Goal: Find specific page/section: Find specific page/section

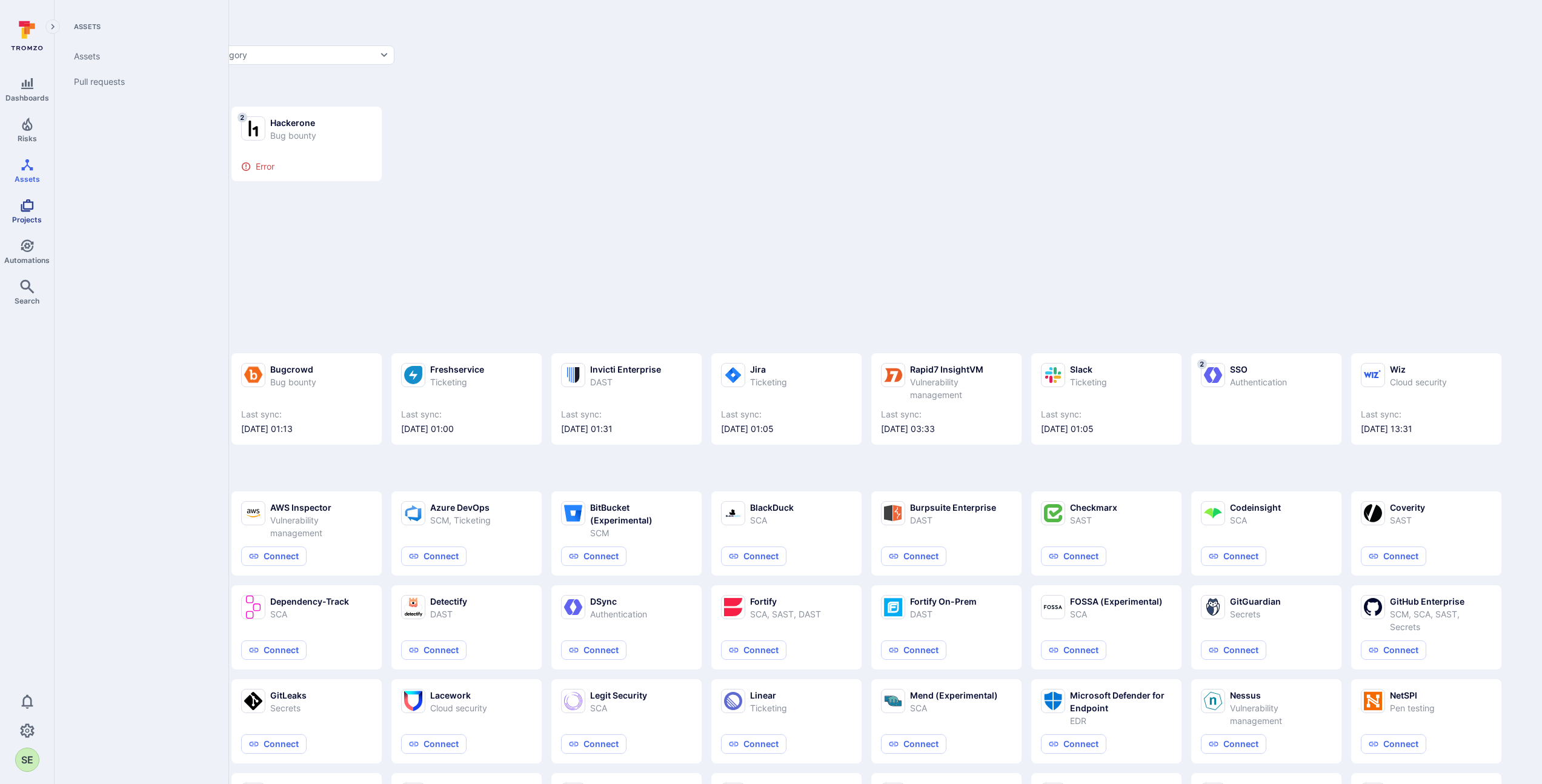
click at [24, 209] on icon "Projects" at bounding box center [27, 206] width 13 height 13
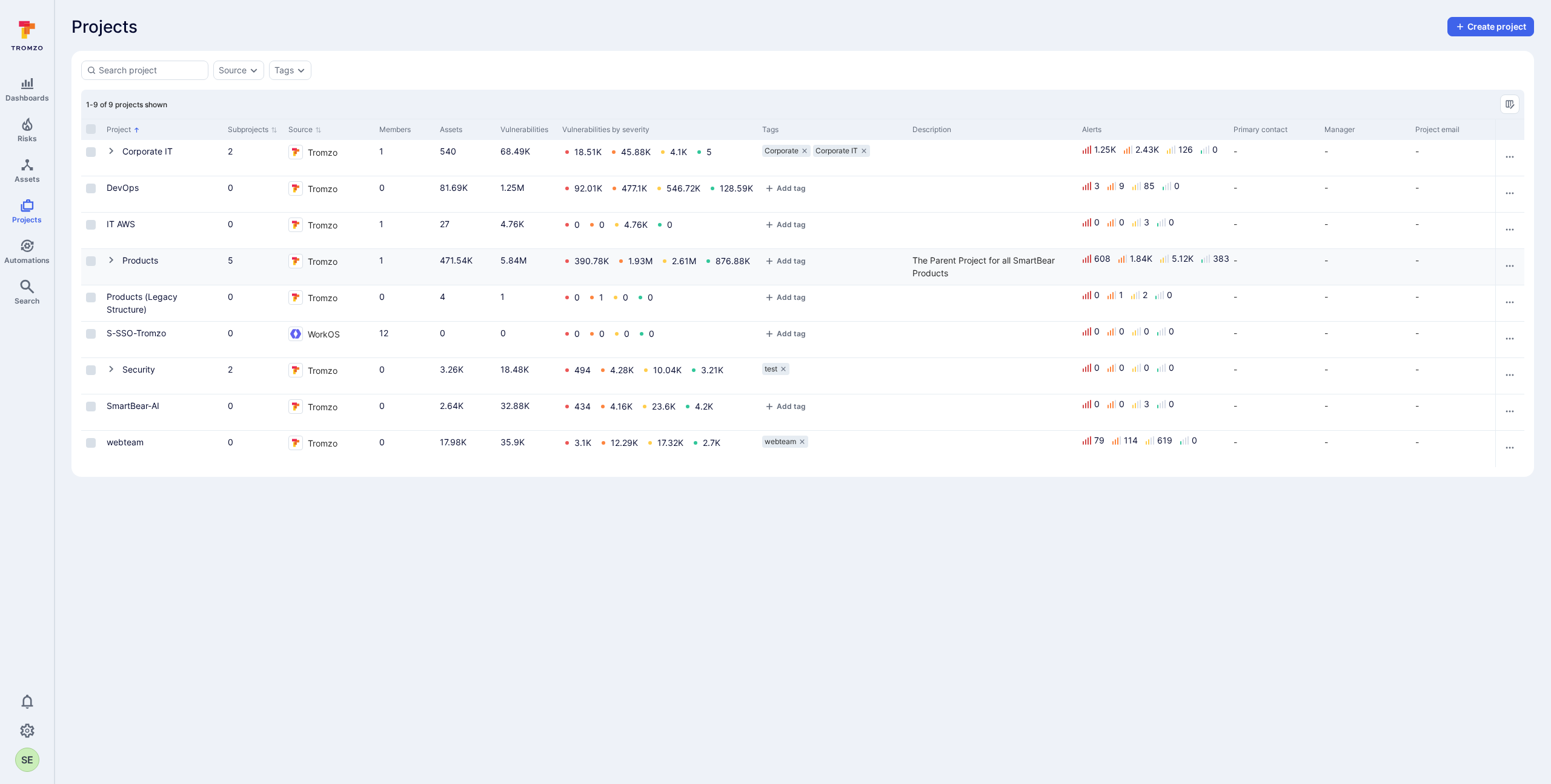
click at [110, 259] on icon "Cell for Project" at bounding box center [111, 259] width 10 height 10
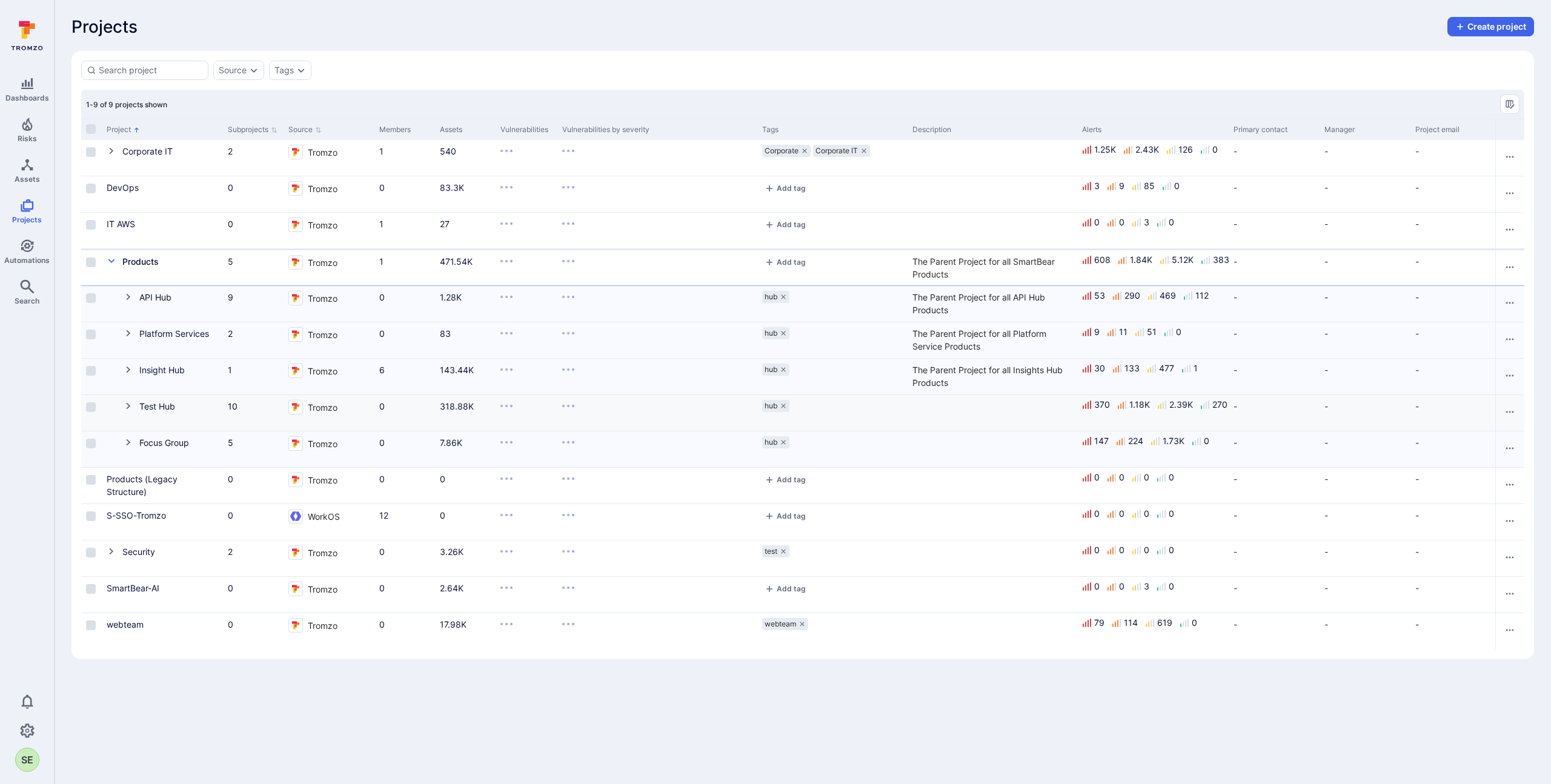
click at [130, 407] on icon "Cell for Project" at bounding box center [128, 405] width 10 height 10
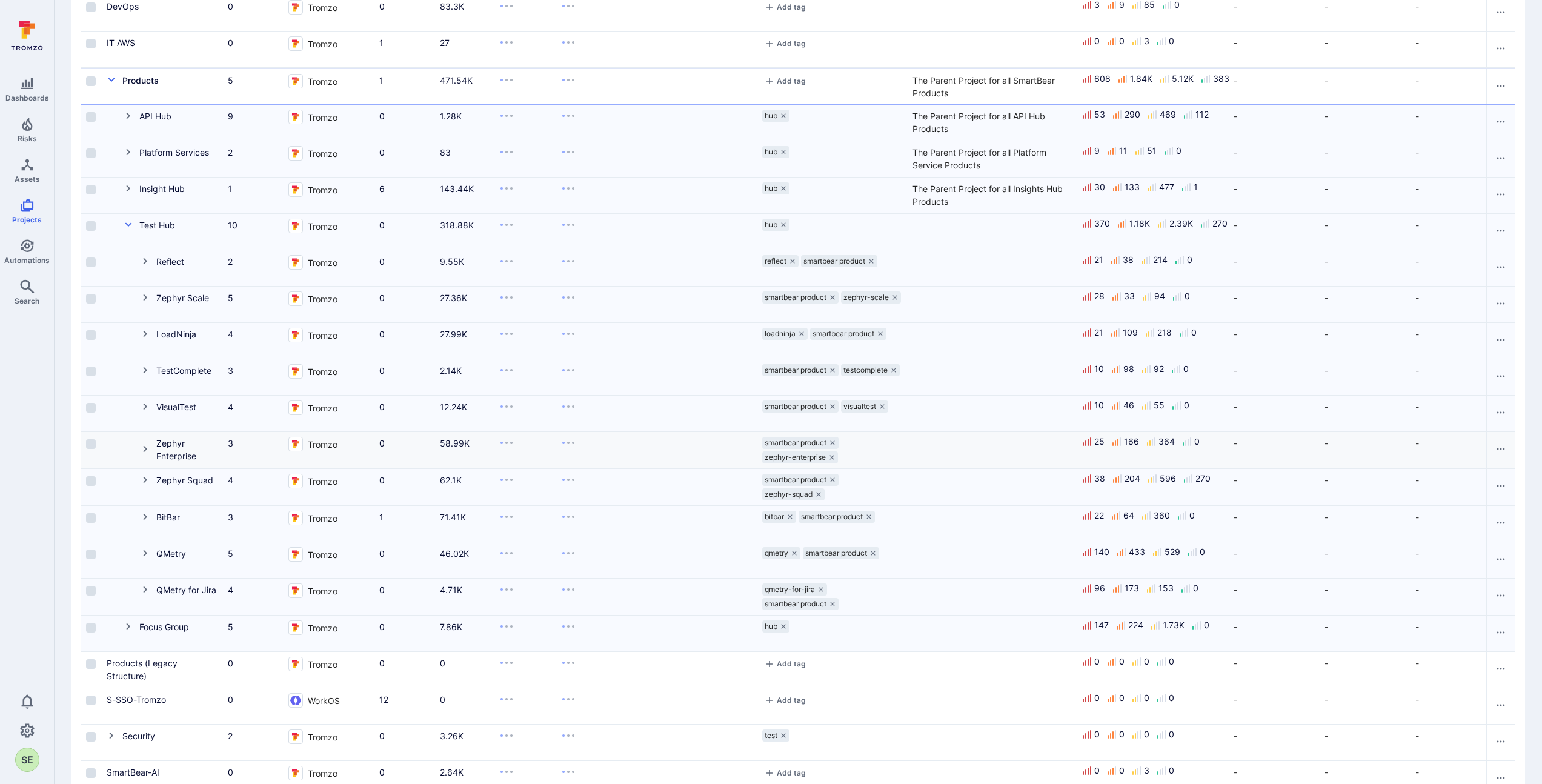
scroll to position [184, 0]
click at [144, 518] on icon "Cell for Project" at bounding box center [145, 514] width 10 height 10
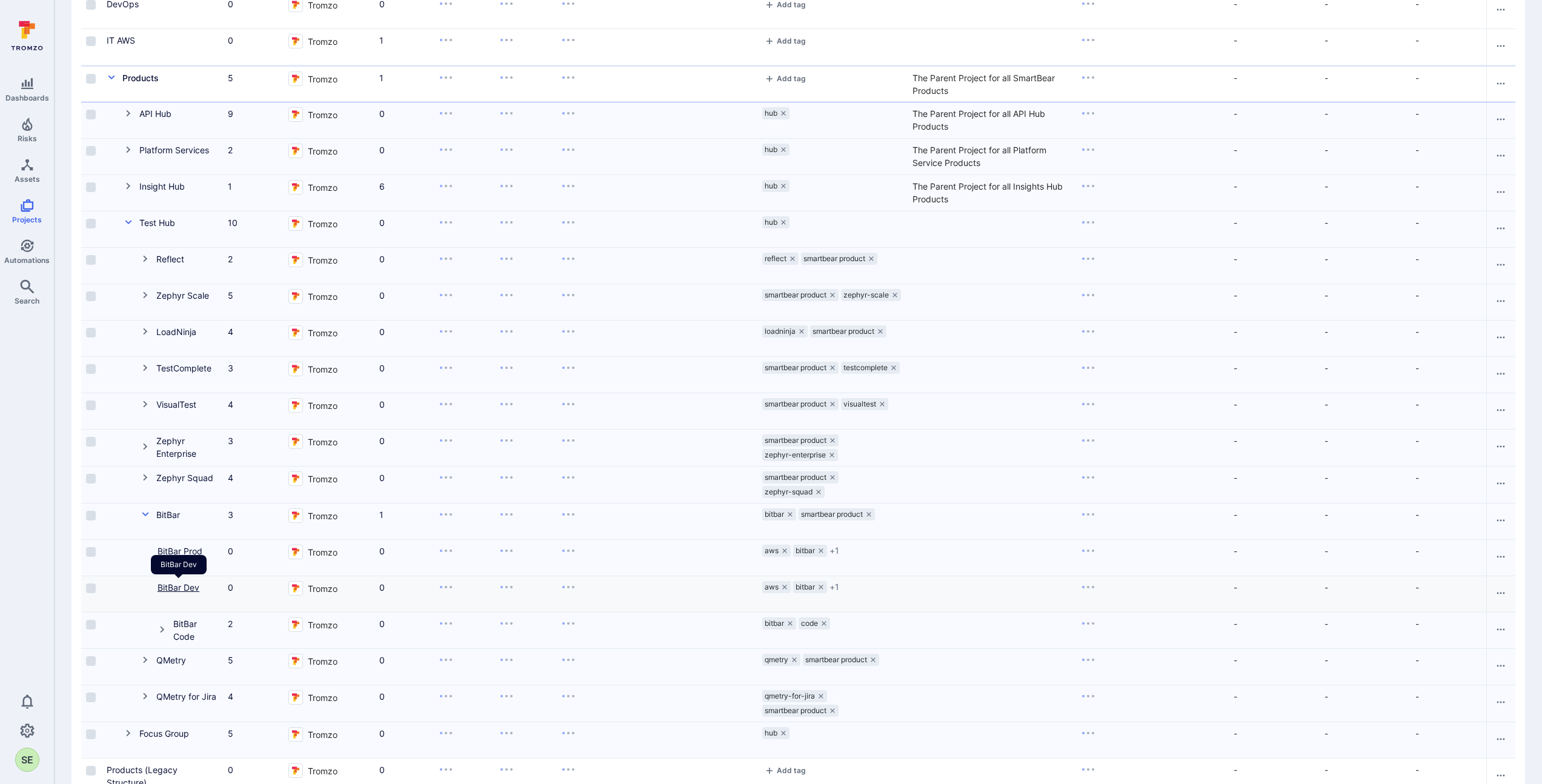
click at [165, 584] on link "BitBar Dev" at bounding box center [178, 588] width 42 height 10
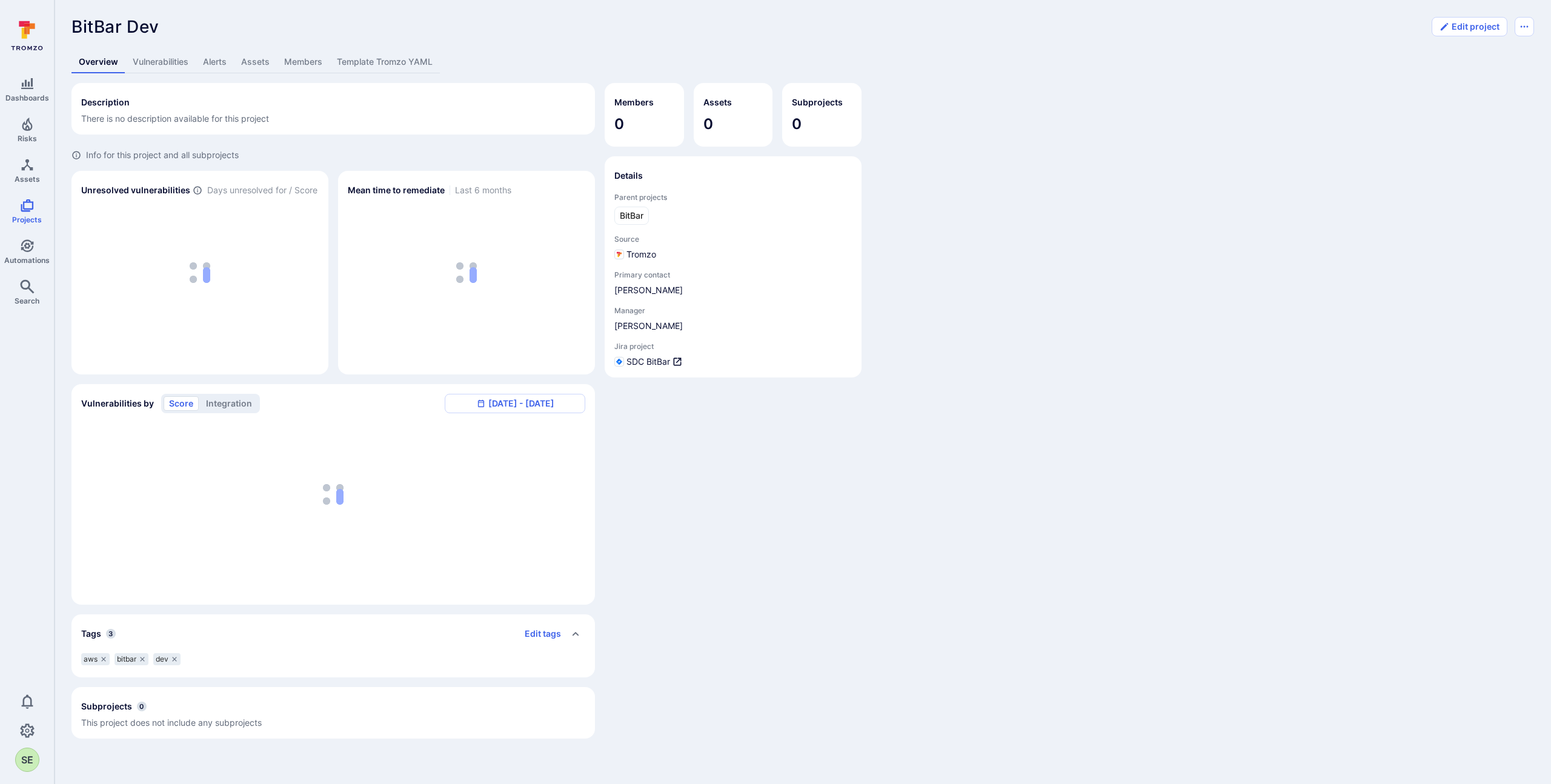
click at [391, 60] on link "Template Tromzo YAML" at bounding box center [385, 62] width 110 height 23
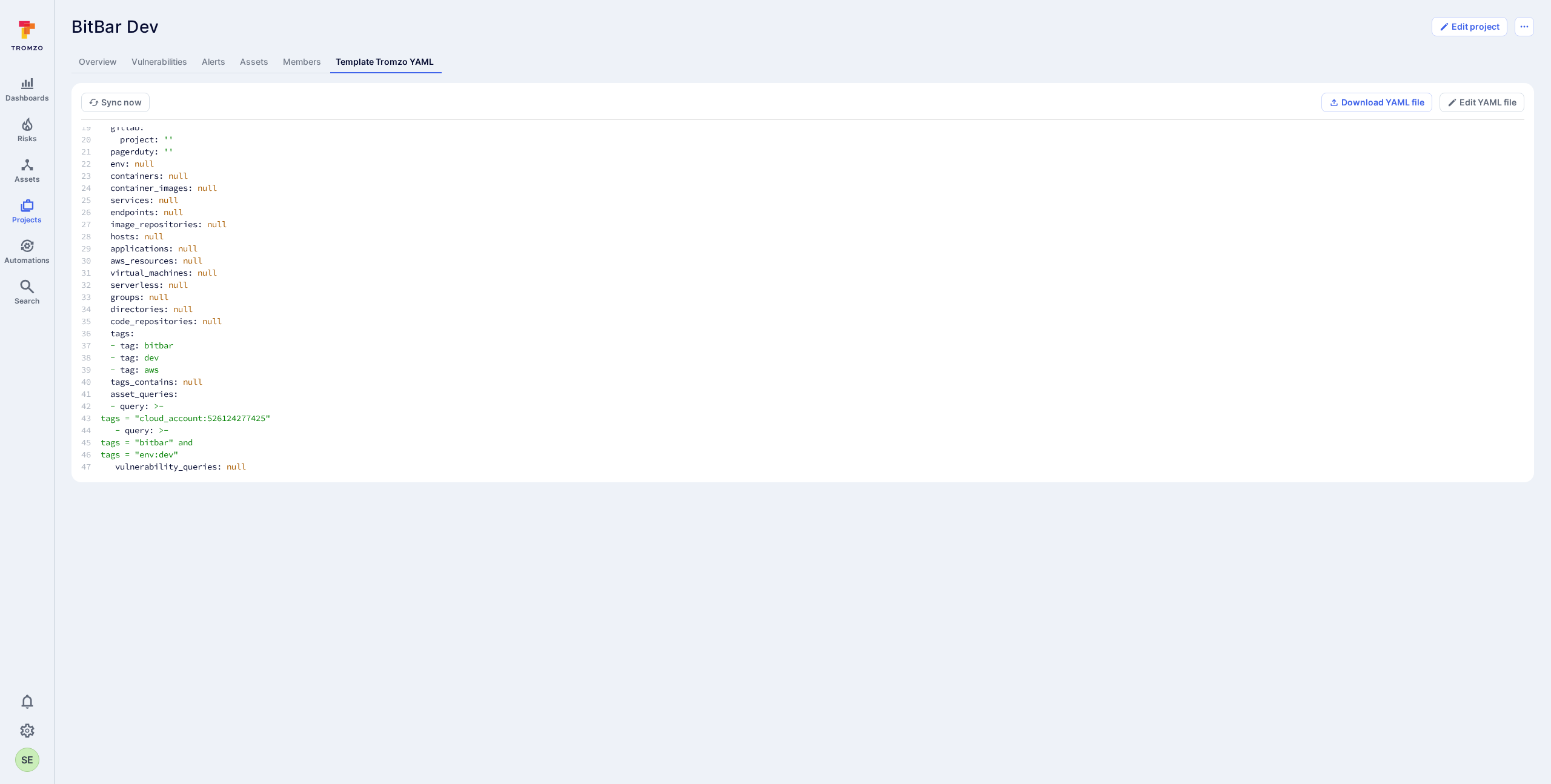
scroll to position [222, 0]
click at [338, 438] on pre "version: 1 project: name: BitBar Dev parent_projects: - name: BitBar email: '' …" at bounding box center [802, 190] width 1443 height 569
click at [190, 445] on span "tags = "bitbar" and" at bounding box center [147, 444] width 92 height 11
click at [178, 451] on span "tags = "env:dev"" at bounding box center [139, 457] width 78 height 11
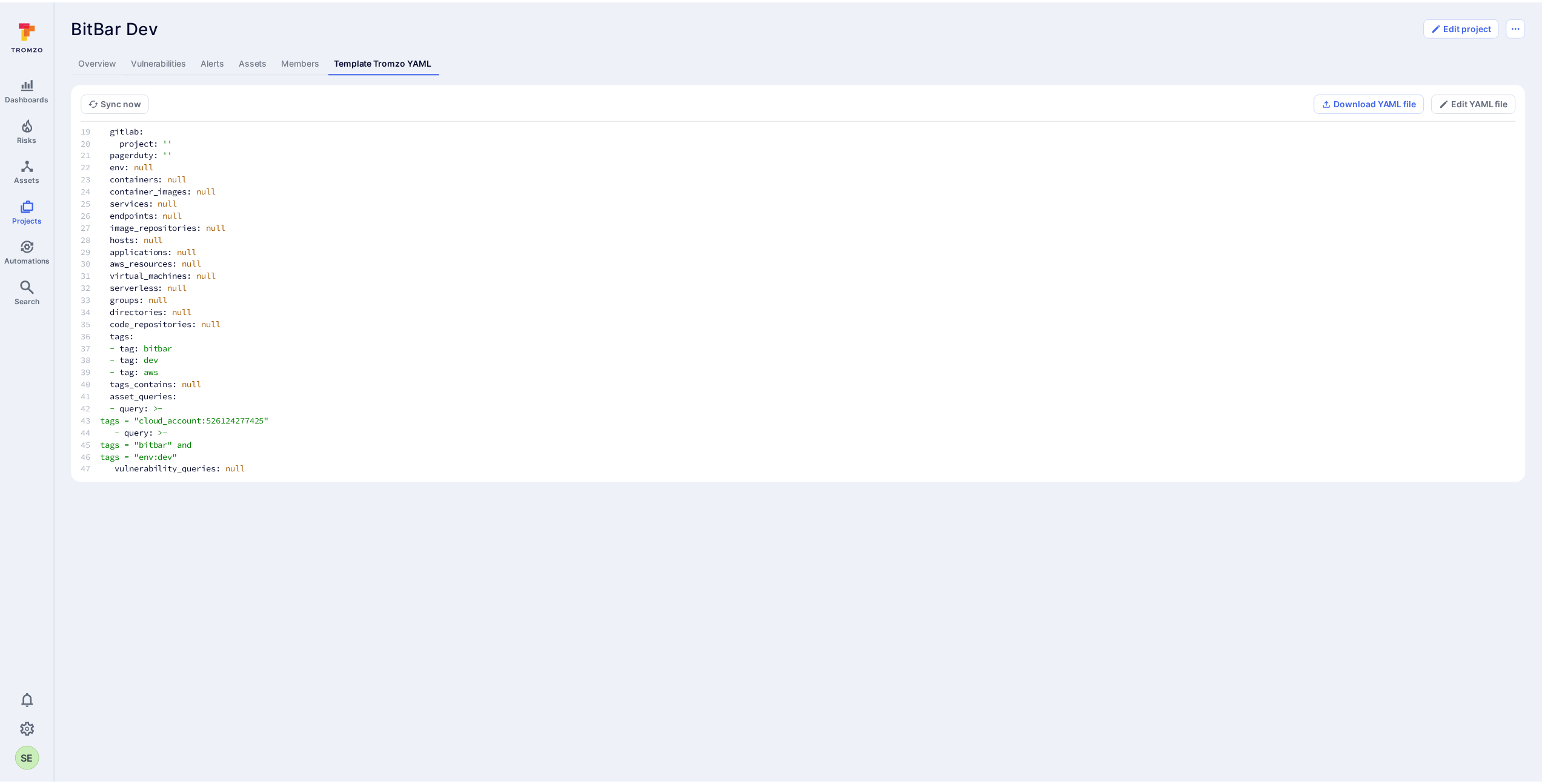
scroll to position [224, 0]
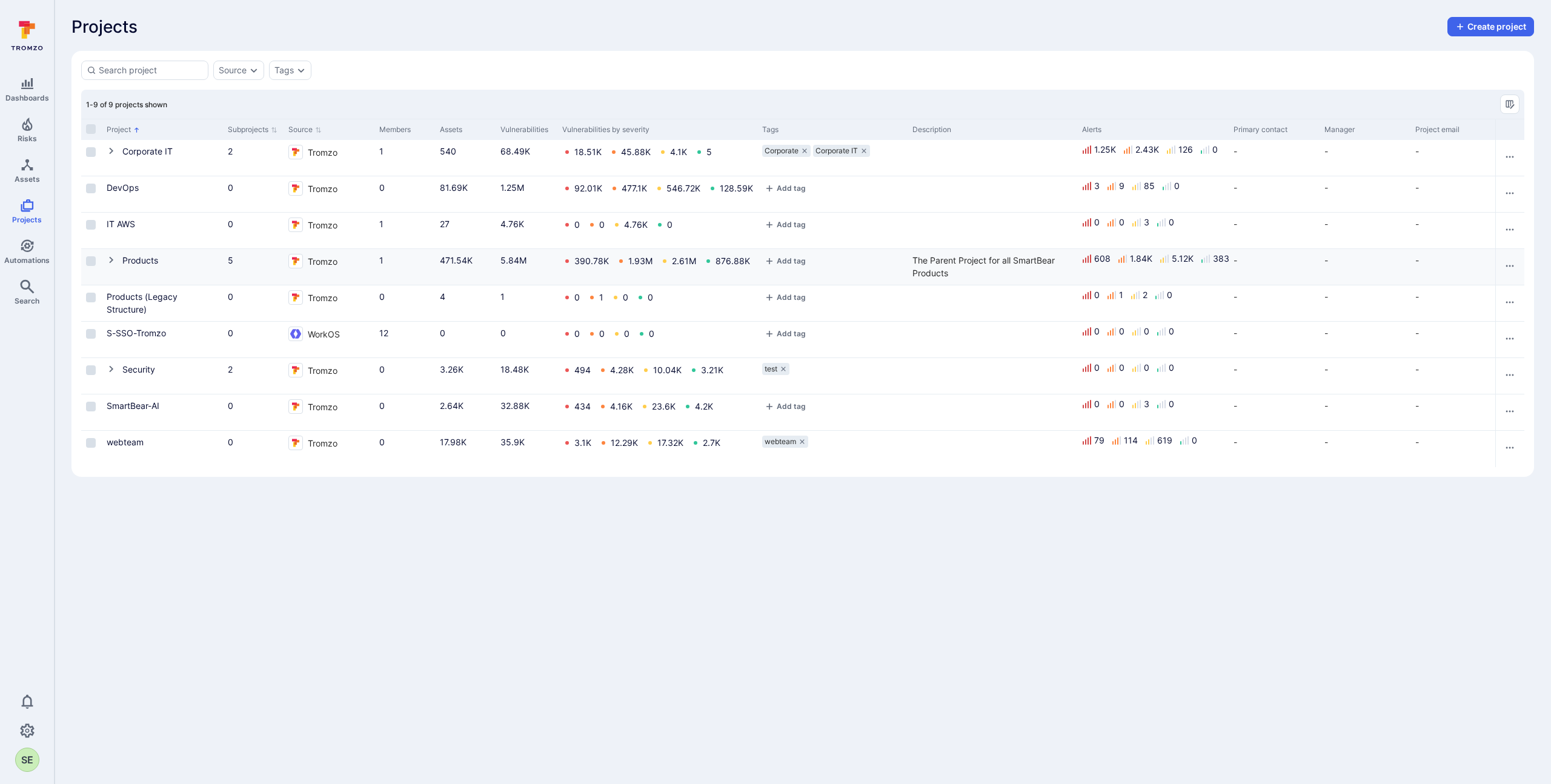
click at [110, 255] on icon "Cell for Project" at bounding box center [111, 259] width 10 height 10
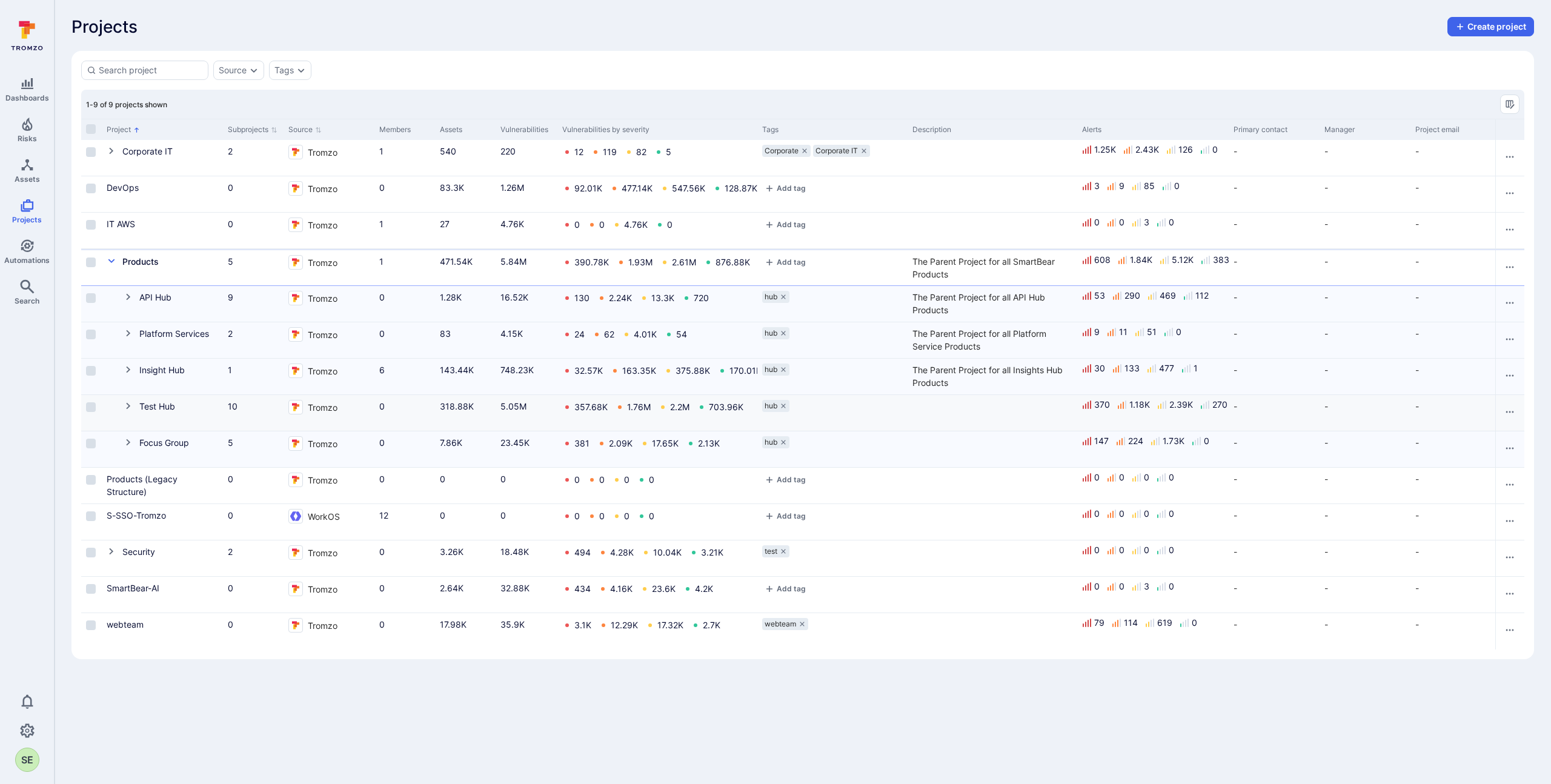
click at [128, 404] on icon "Cell for Project" at bounding box center [128, 406] width 5 height 6
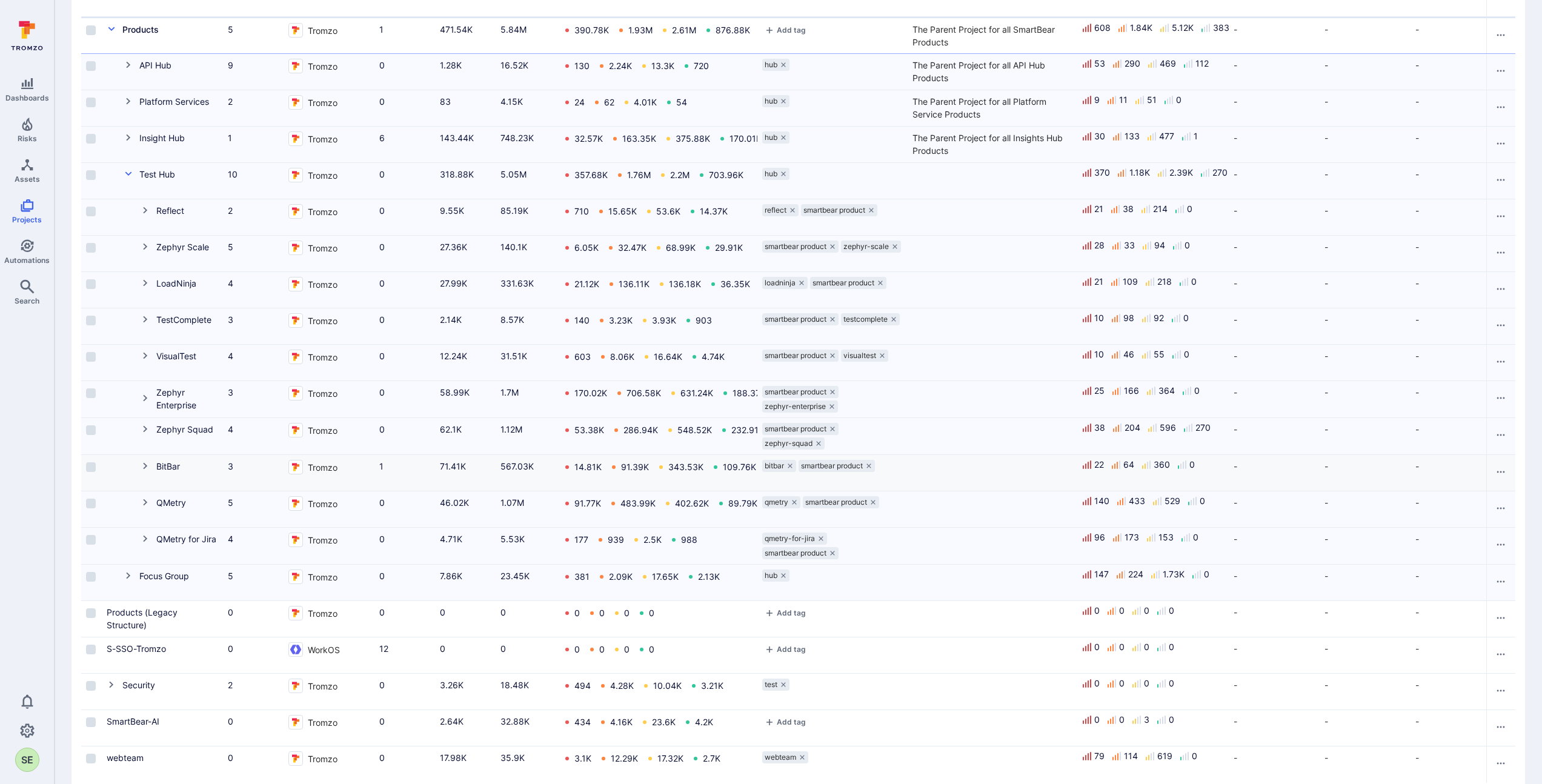
click at [145, 466] on icon "Cell for Project" at bounding box center [145, 466] width 5 height 6
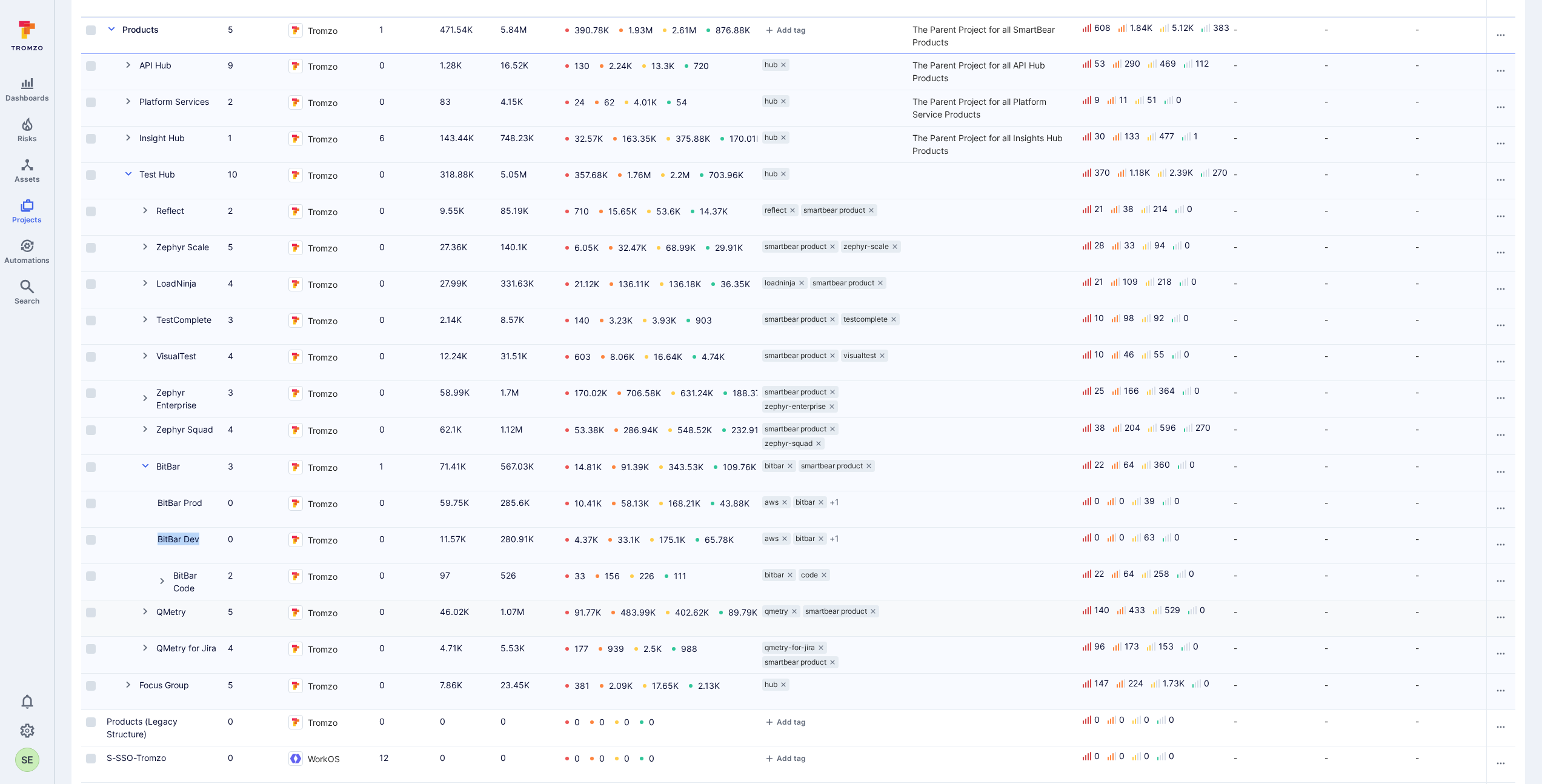
click at [145, 610] on icon "Cell for Project" at bounding box center [145, 612] width 5 height 6
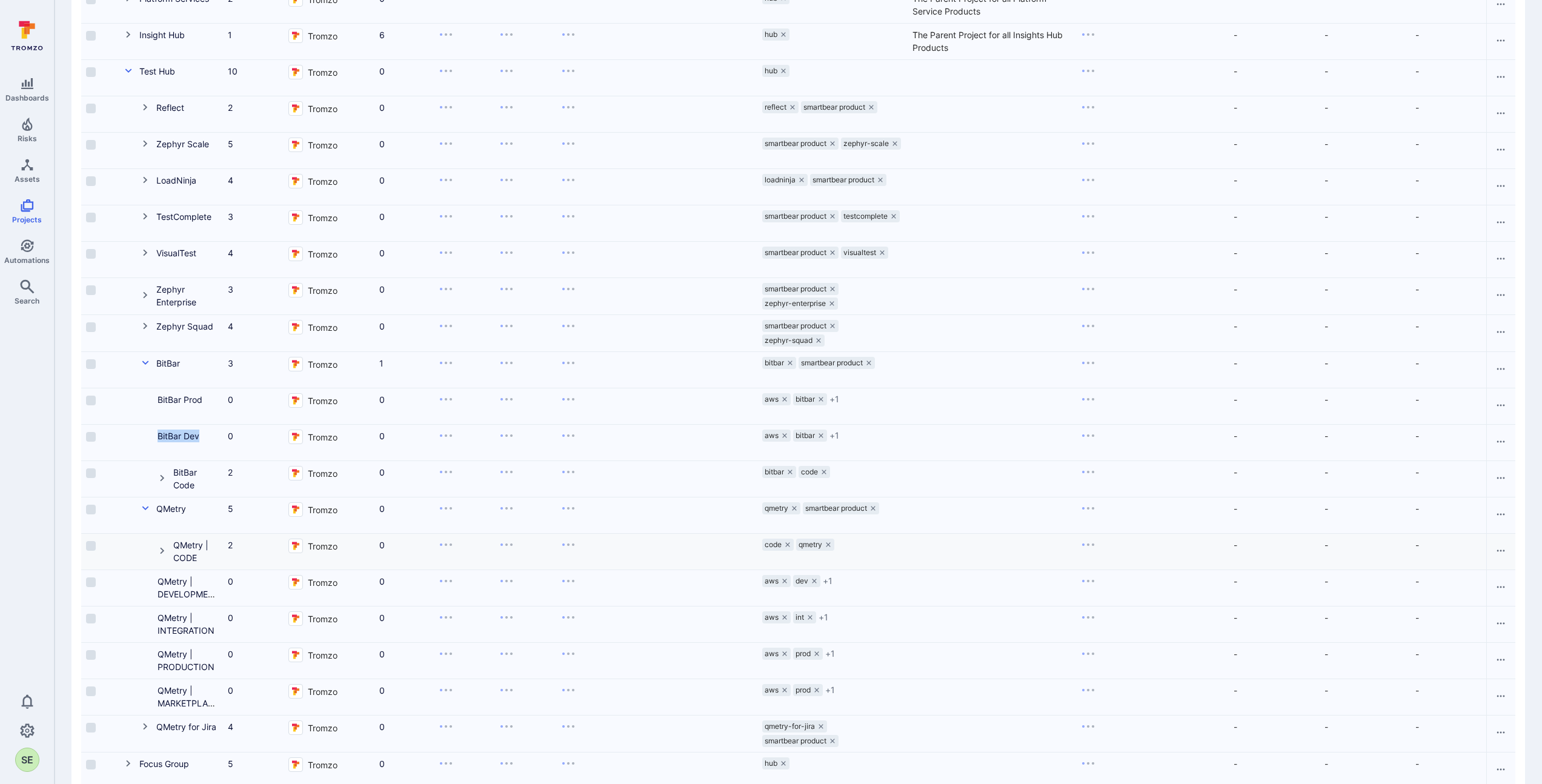
scroll to position [444, 0]
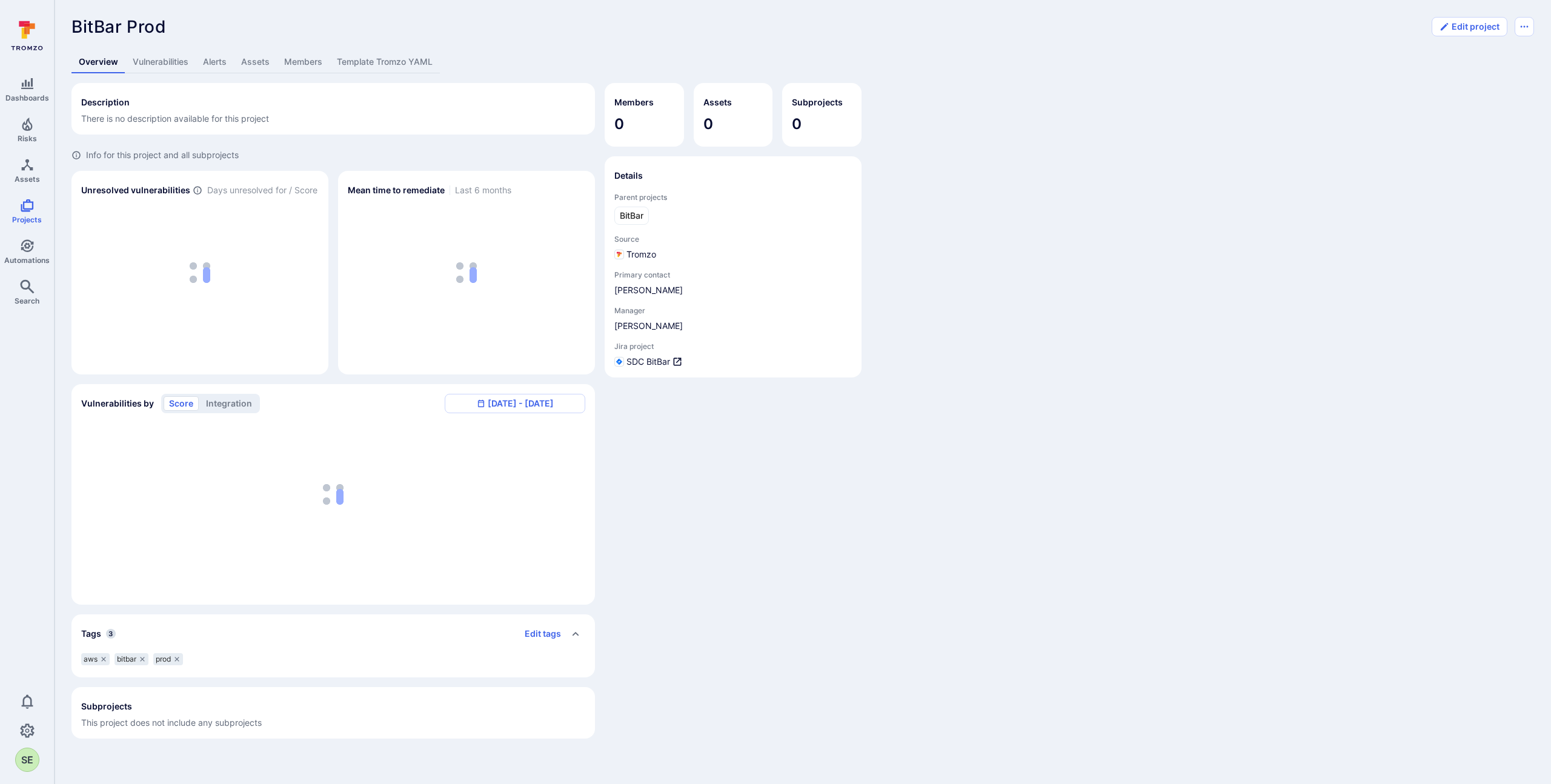
click at [407, 62] on link "Template Tromzo YAML" at bounding box center [385, 62] width 110 height 23
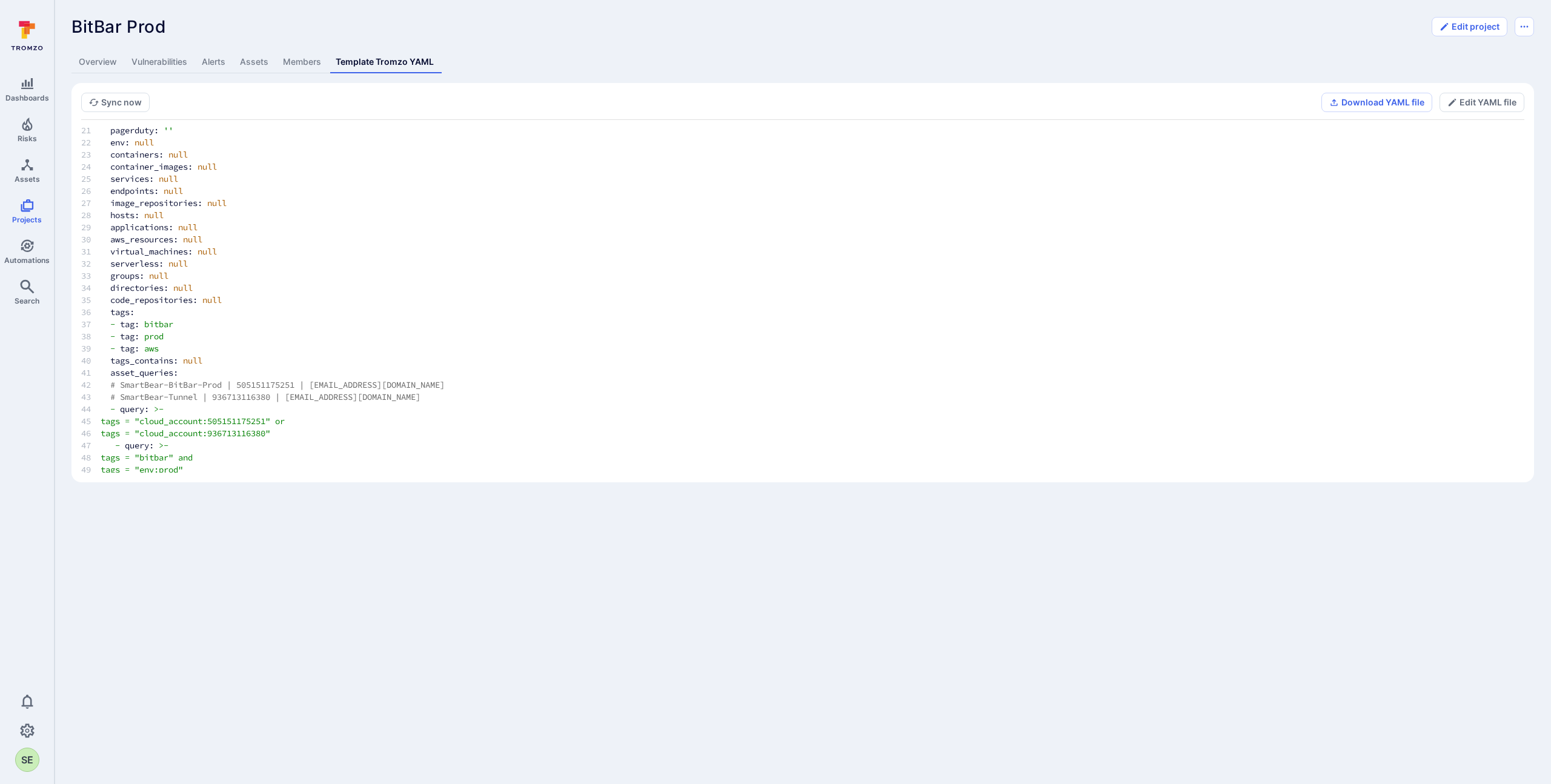
scroll to position [261, 0]
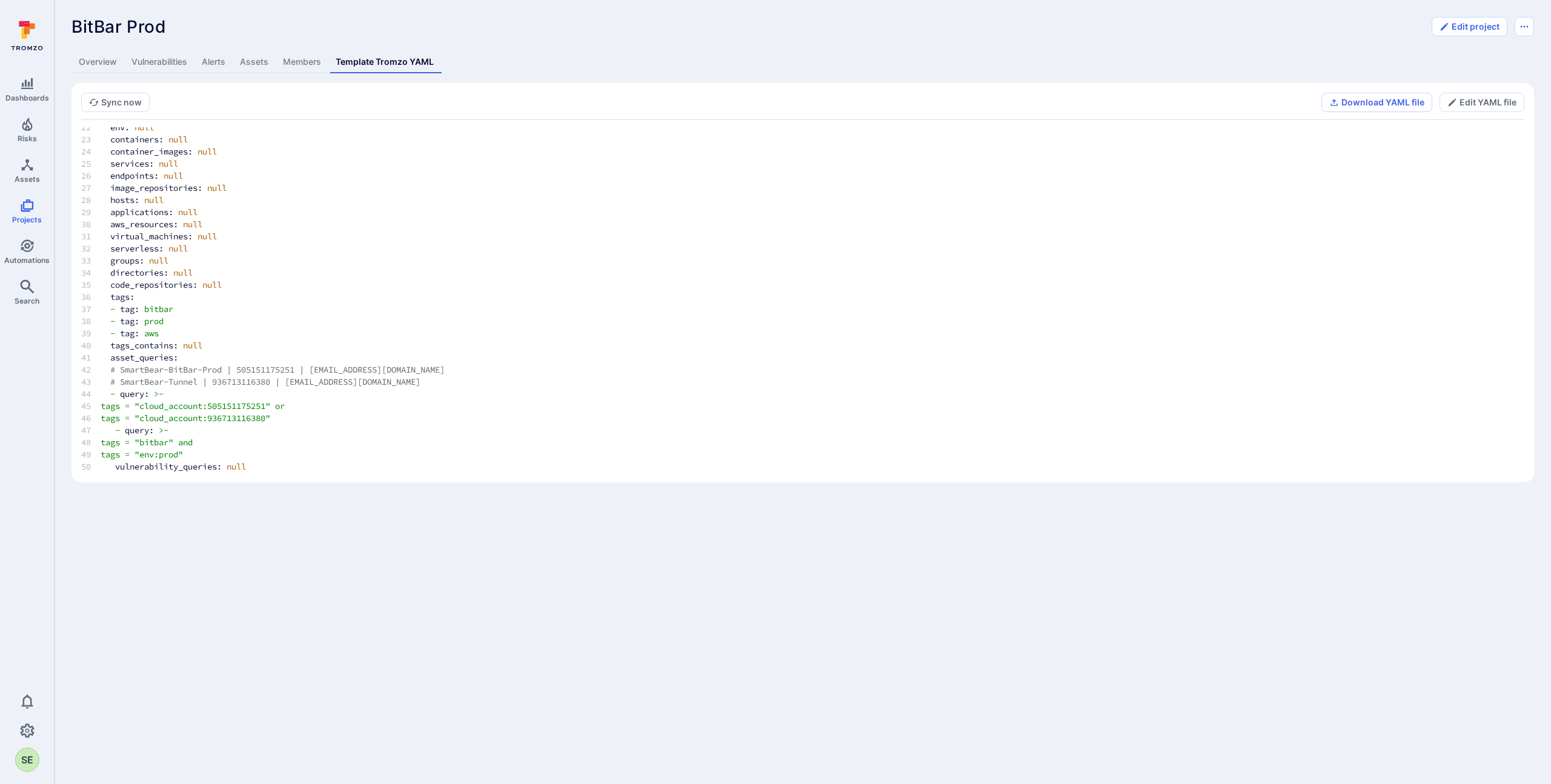
click at [998, 322] on pre "version: 1 project: name: BitBar Prod parent_projects: - name: BitBar email: ''…" at bounding box center [802, 170] width 1443 height 606
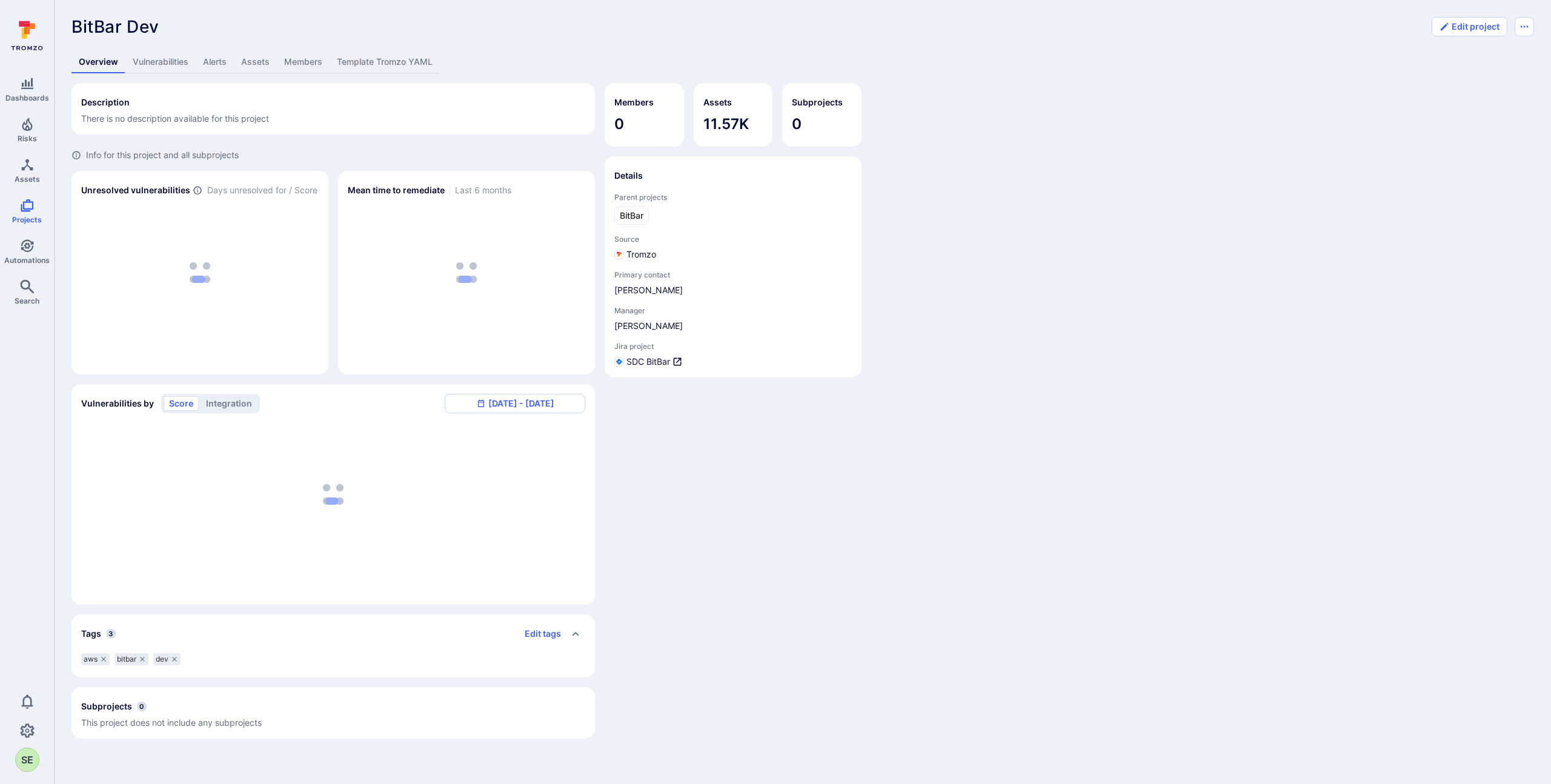
click at [409, 54] on link "Template Tromzo YAML" at bounding box center [385, 62] width 110 height 23
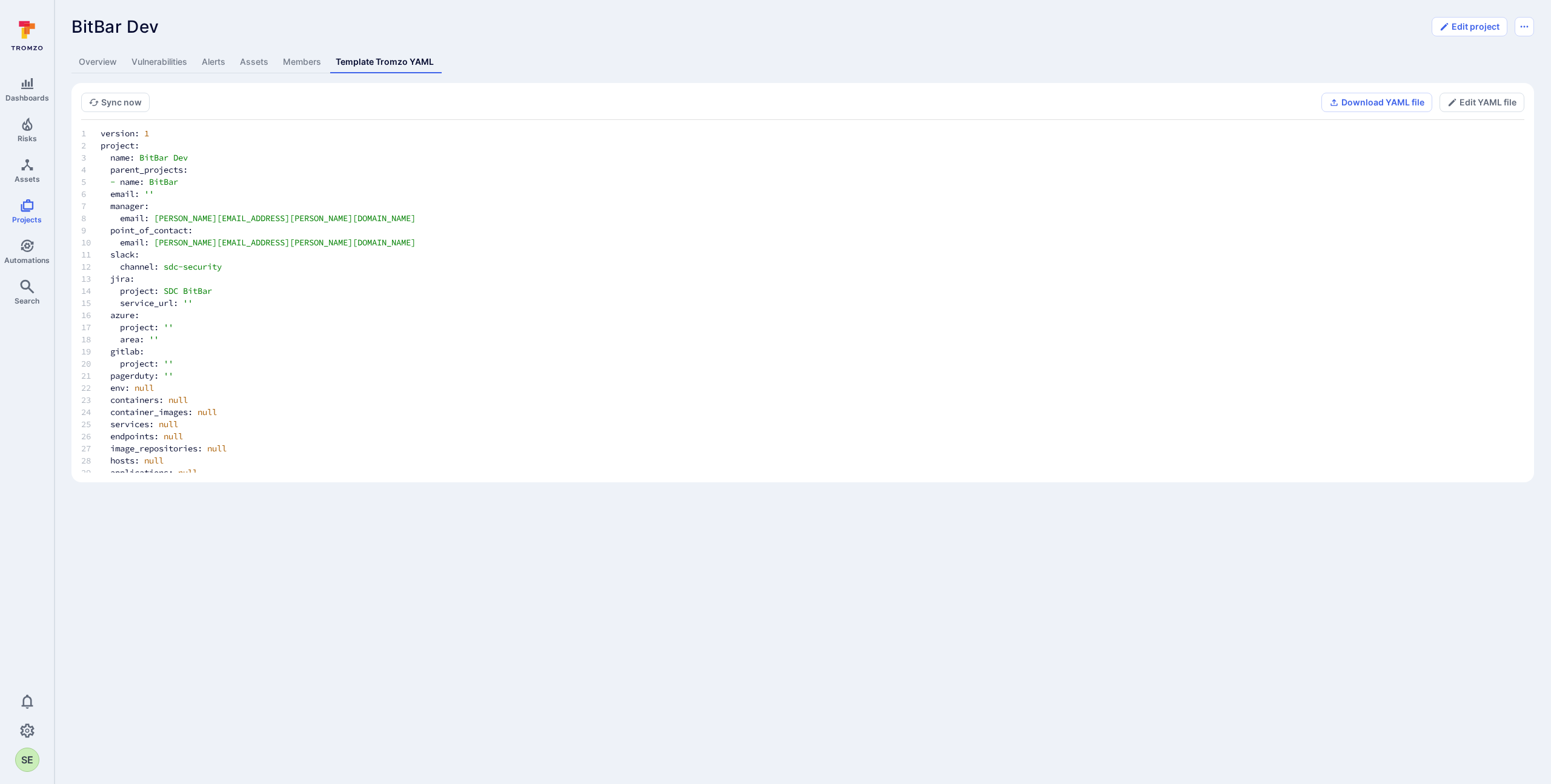
scroll to position [224, 0]
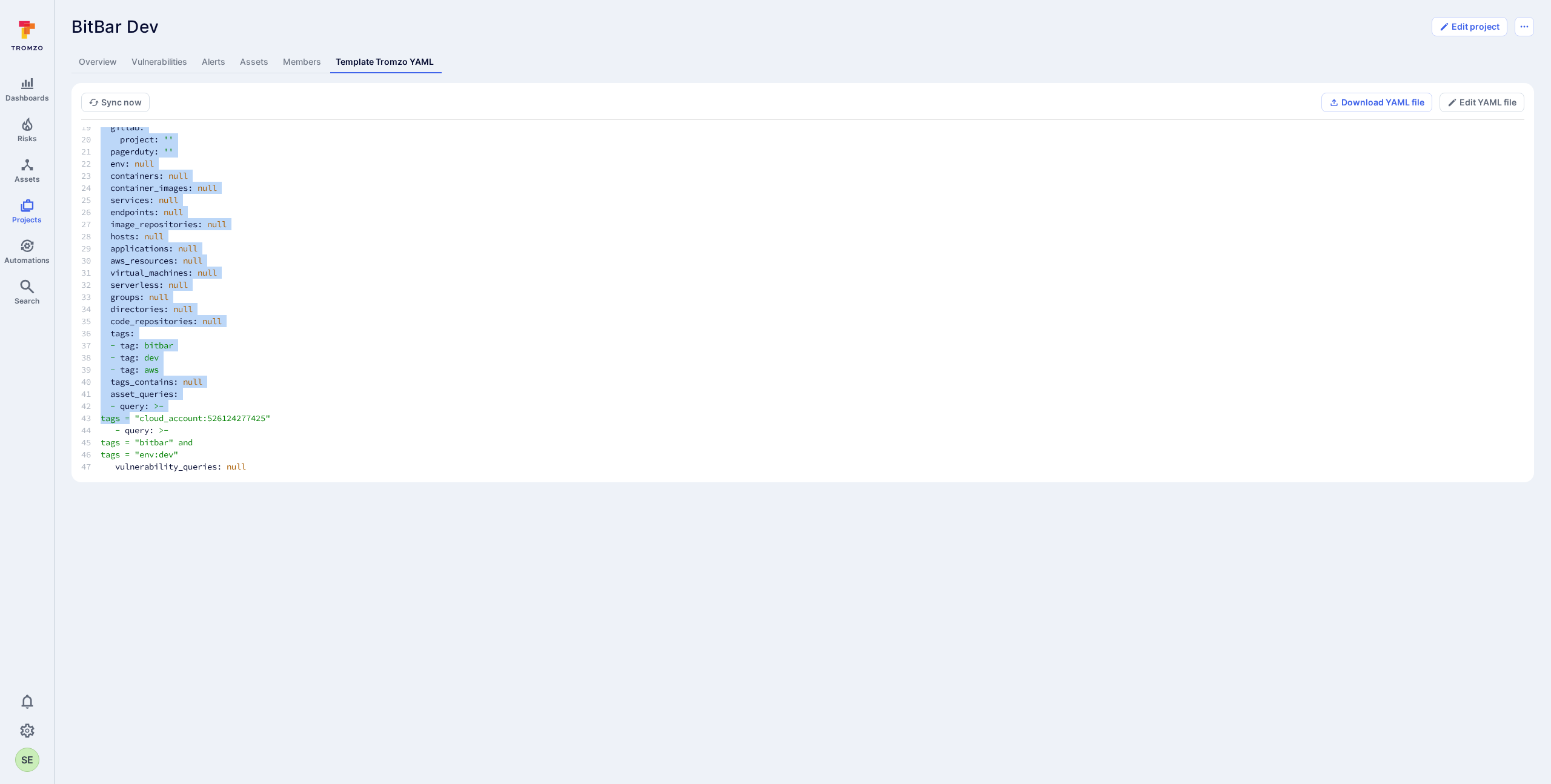
drag, startPoint x: 313, startPoint y: 413, endPoint x: 127, endPoint y: 410, distance: 186.0
click at [128, 410] on pre "version: 1 project: name: BitBar Dev parent_projects: - name: BitBar email: '' …" at bounding box center [802, 188] width 1443 height 569
click at [771, 309] on pre "version: 1 project: name: BitBar Dev parent_projects: - name: BitBar email: '' …" at bounding box center [802, 188] width 1443 height 569
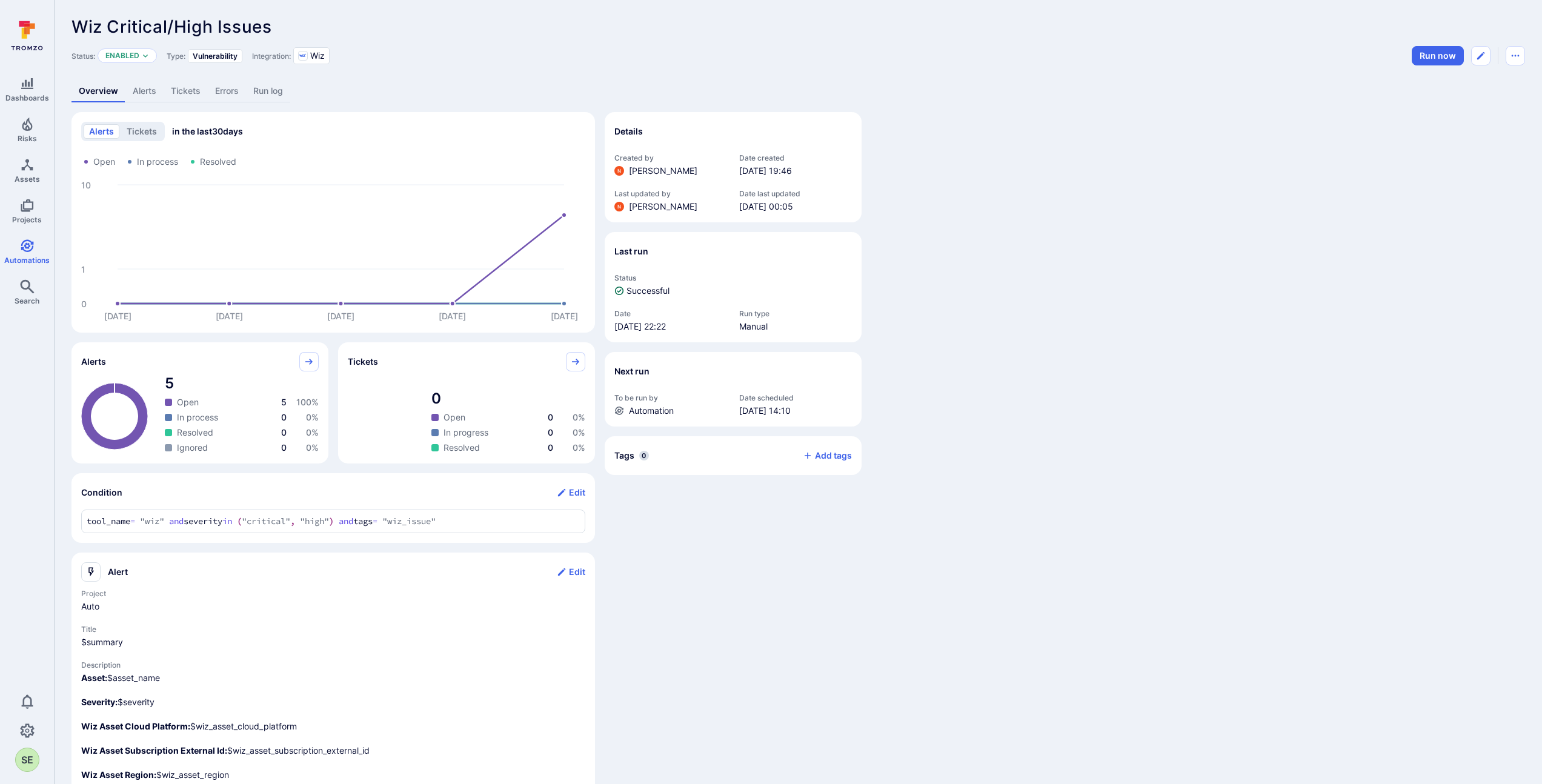
click at [138, 89] on link "Alerts" at bounding box center [144, 91] width 38 height 23
